Goal: Find specific page/section: Find specific page/section

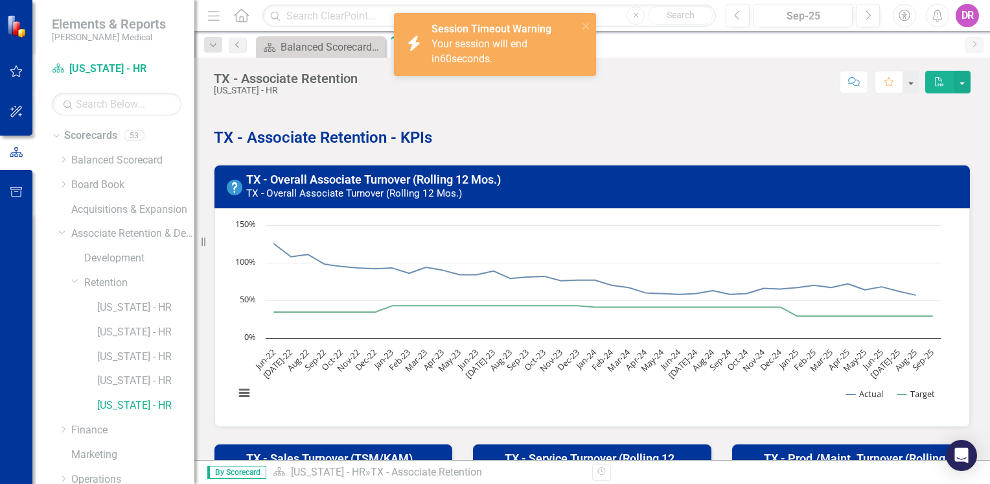
scroll to position [65, 0]
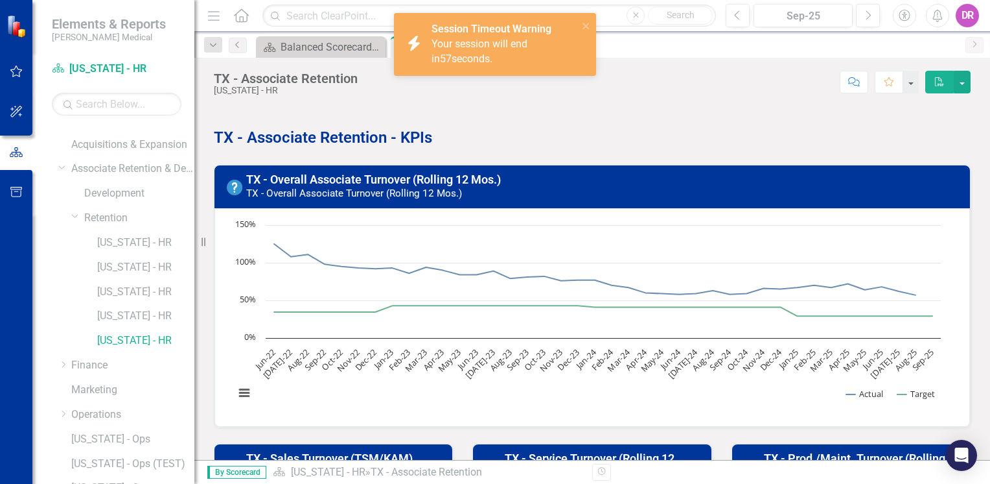
drag, startPoint x: 243, startPoint y: 19, endPoint x: 236, endPoint y: 21, distance: 7.2
click at [243, 19] on icon at bounding box center [241, 15] width 15 height 14
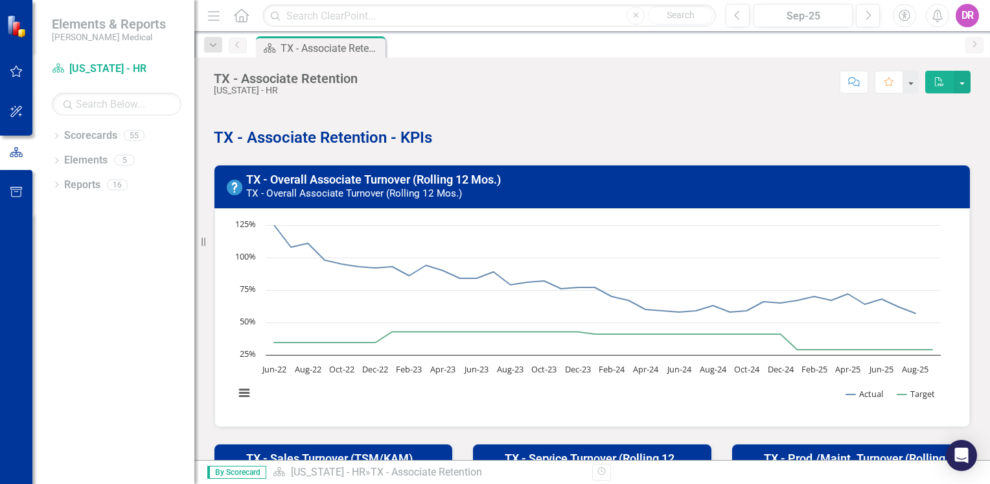
click at [245, 14] on icon "Home" at bounding box center [241, 15] width 17 height 14
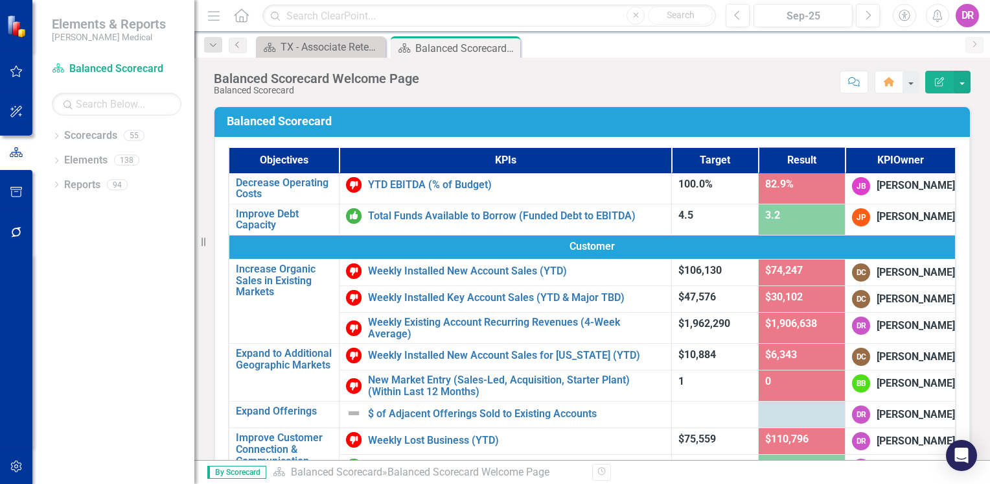
scroll to position [130, 0]
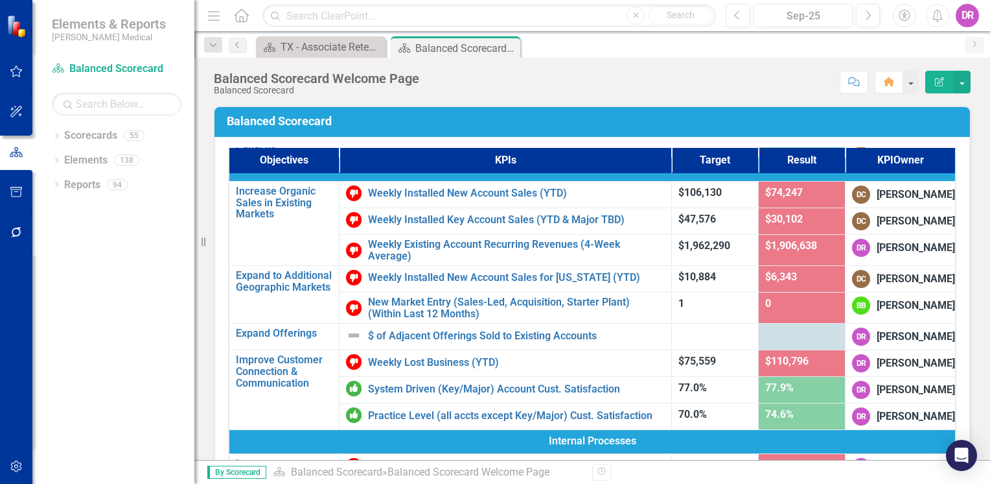
click at [746, 82] on div "Score: N/A Sep-25 Completed Comment Home Edit Report" at bounding box center [698, 82] width 545 height 22
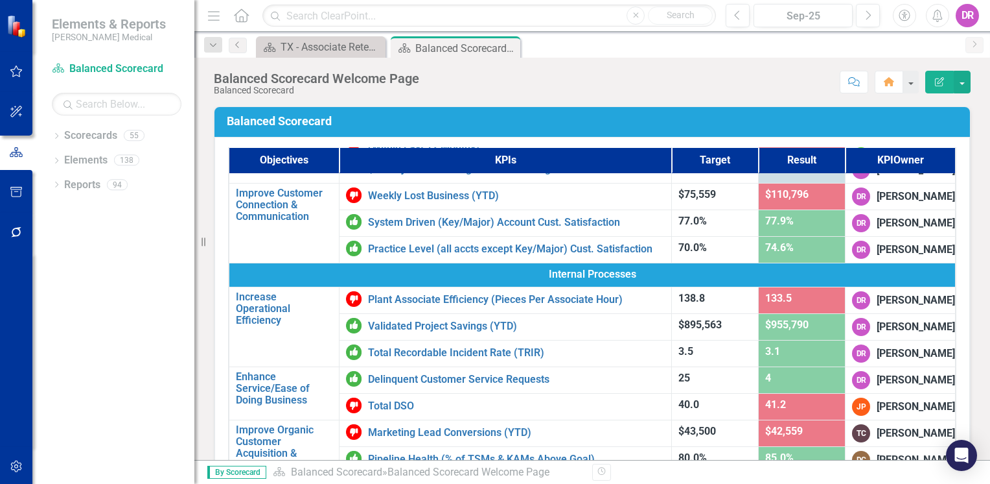
scroll to position [324, 0]
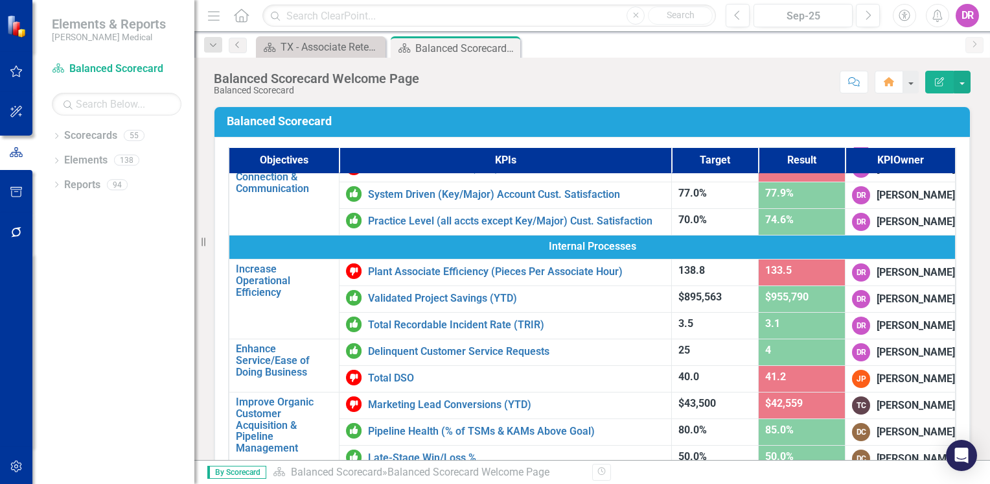
drag, startPoint x: 809, startPoint y: 45, endPoint x: 795, endPoint y: 55, distance: 16.7
click at [808, 45] on div "Scorecard TX - Associate Retention Close Scorecard Balanced Scorecard Welcome P…" at bounding box center [606, 46] width 706 height 21
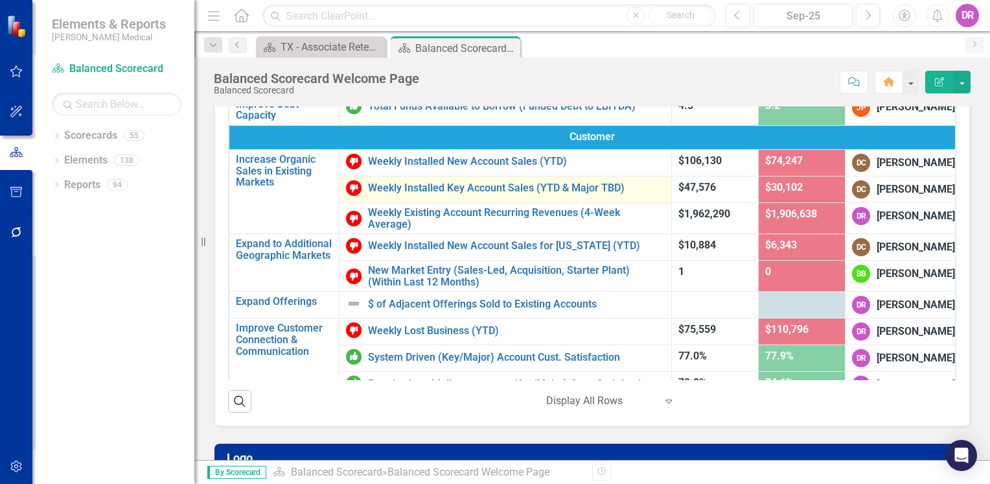
scroll to position [0, 0]
